Goal: Task Accomplishment & Management: Manage account settings

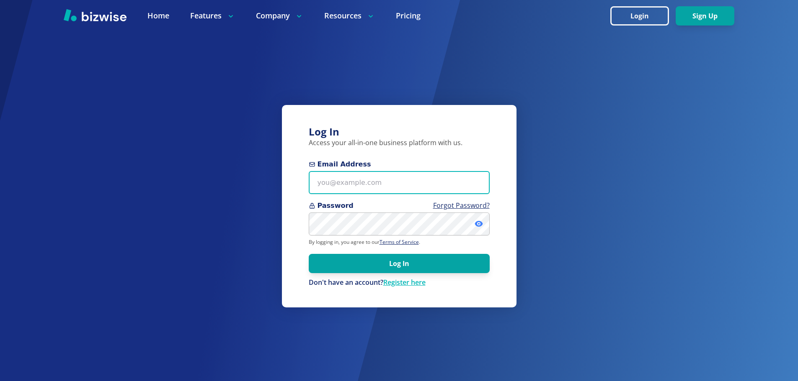
type input "[EMAIL_ADDRESS][DOMAIN_NAME]"
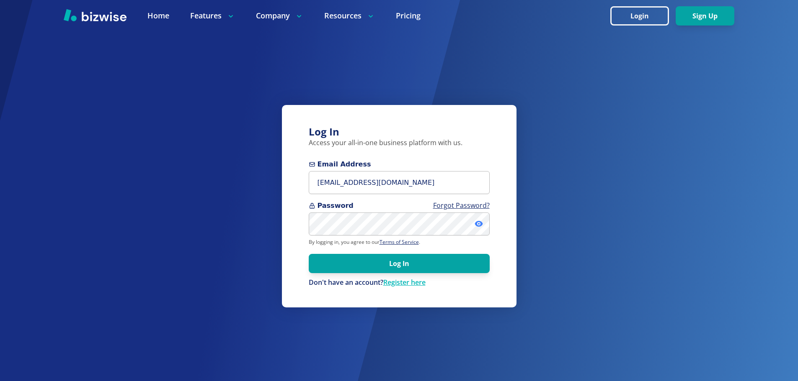
click at [476, 223] on icon at bounding box center [478, 224] width 8 height 6
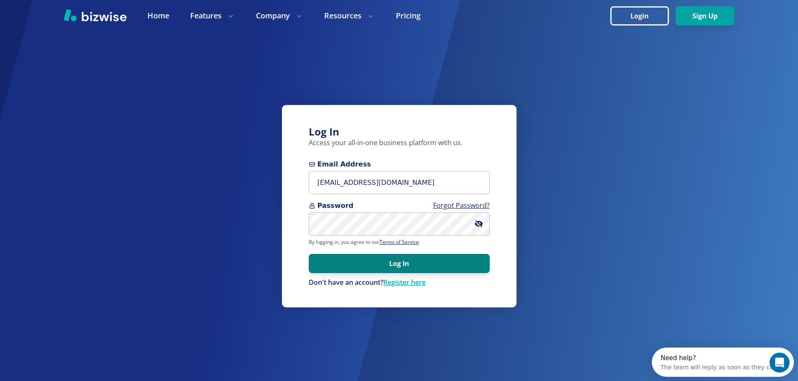
click at [408, 262] on button "Log In" at bounding box center [399, 263] width 181 height 19
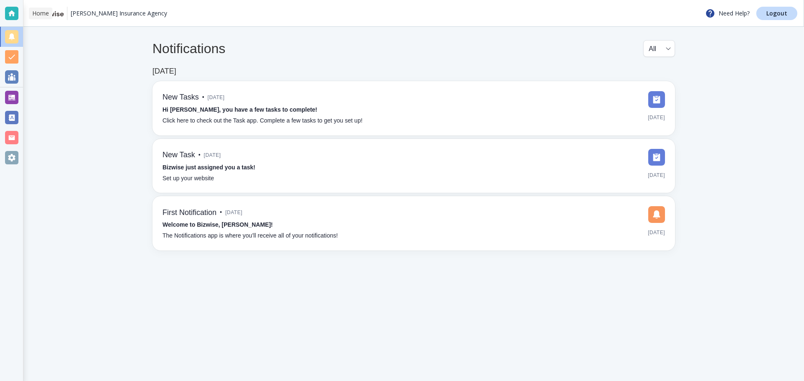
click at [6, 15] on div at bounding box center [11, 13] width 13 height 13
click at [101, 14] on p "[PERSON_NAME] Insurance Agency" at bounding box center [119, 13] width 96 height 8
click at [105, 14] on p "[PERSON_NAME] Insurance Agency" at bounding box center [119, 13] width 96 height 8
click at [15, 99] on div at bounding box center [11, 97] width 13 height 13
